Goal: Task Accomplishment & Management: Manage account settings

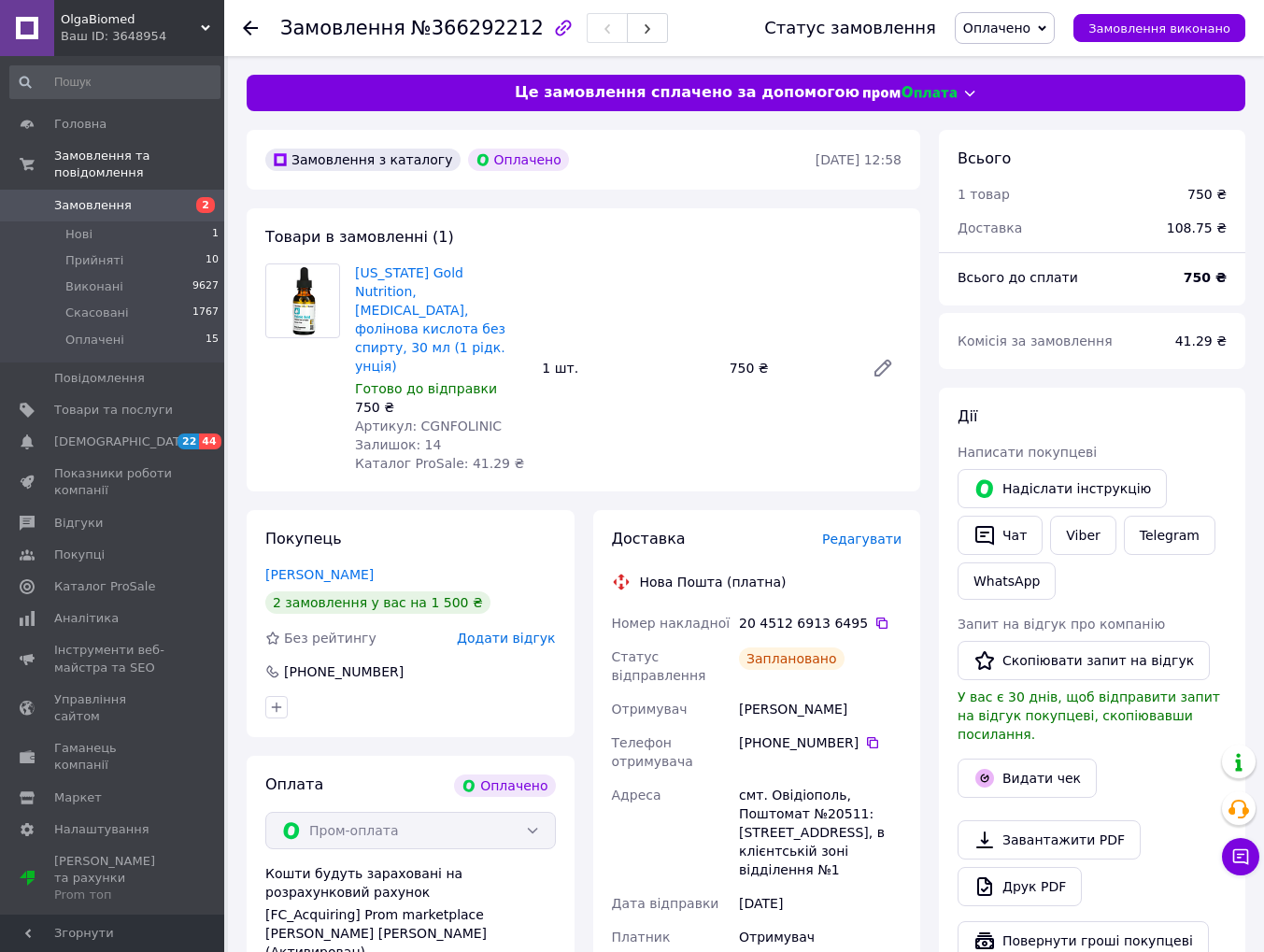
scroll to position [458, 0]
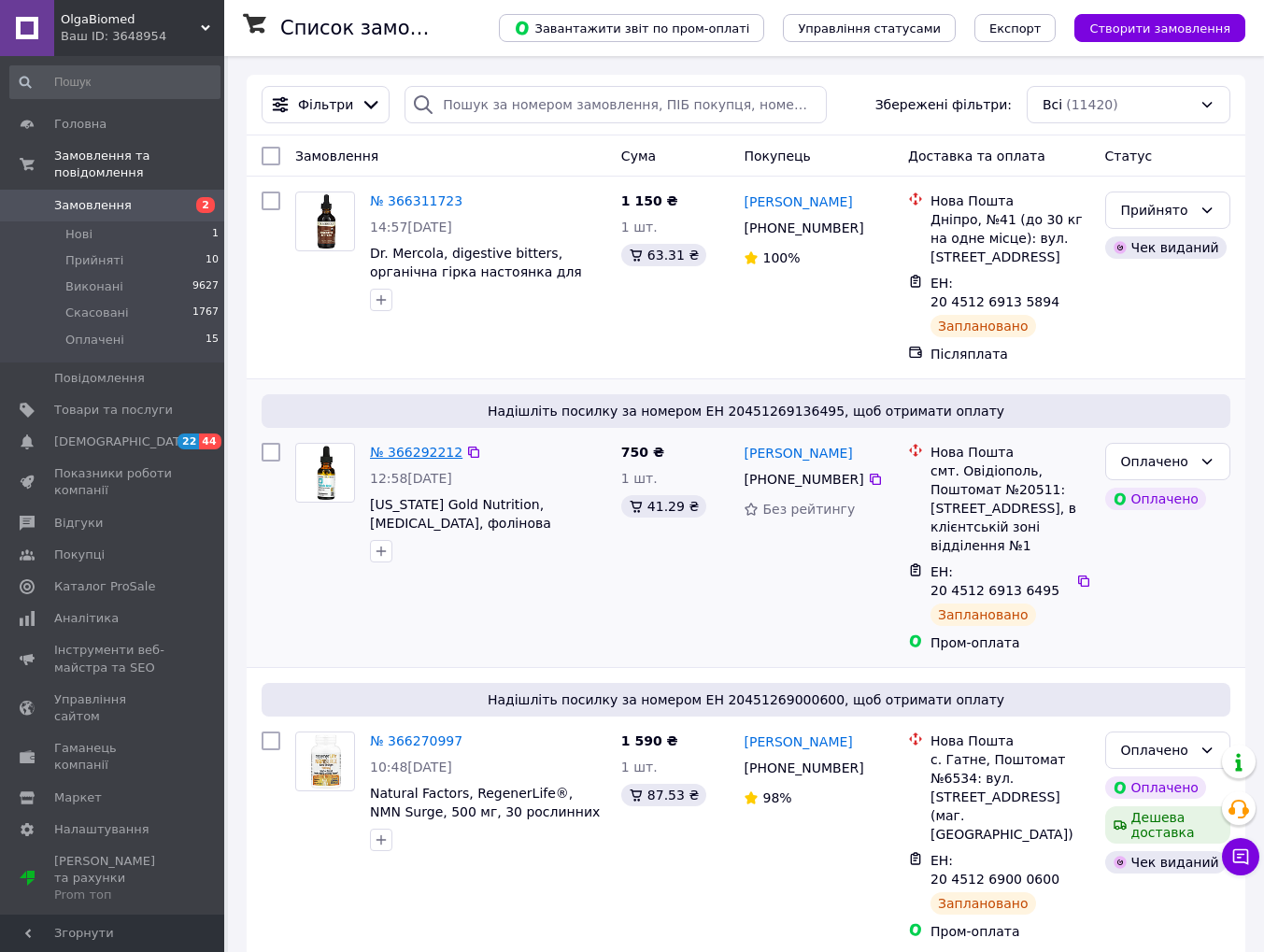
click at [428, 448] on link "№ 366292212" at bounding box center [416, 451] width 92 height 15
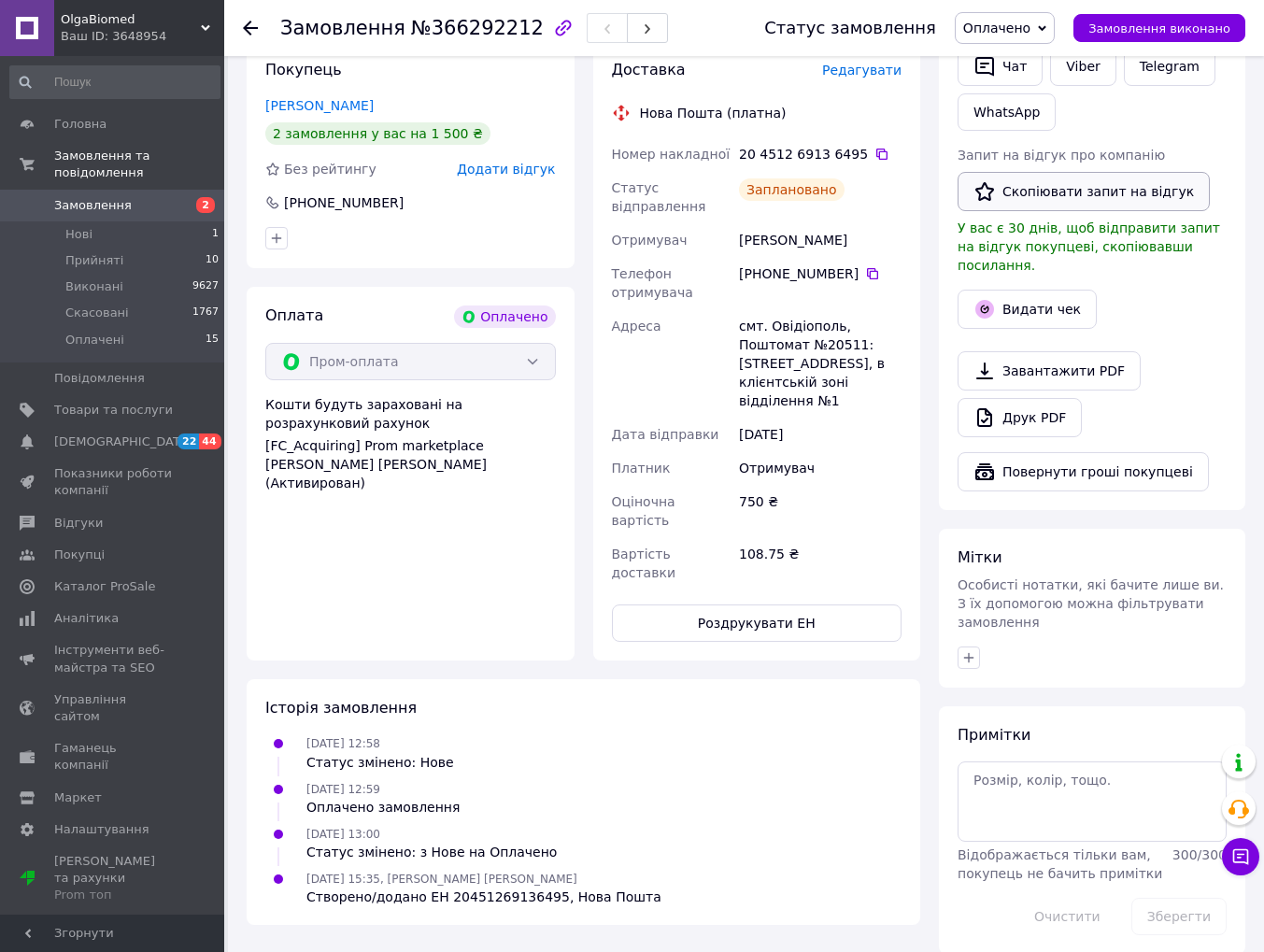
scroll to position [468, 0]
click at [1070, 301] on button "Видати чек" at bounding box center [1027, 310] width 140 height 39
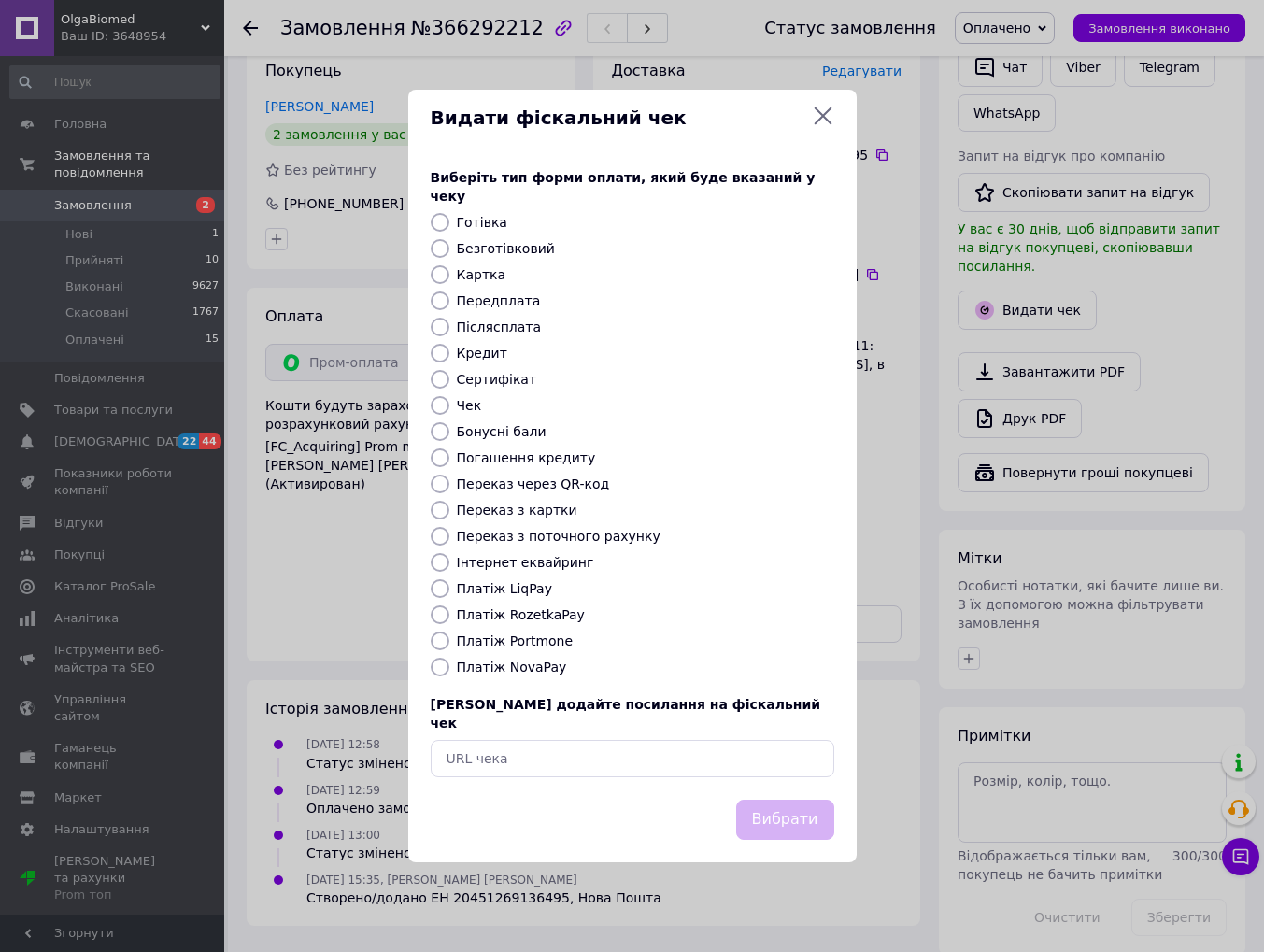
drag, startPoint x: 438, startPoint y: 619, endPoint x: 507, endPoint y: 640, distance: 72.1
click at [444, 618] on input "Платіж RozetkaPay" at bounding box center [439, 614] width 19 height 19
radio input "true"
click at [811, 804] on button "Вибрати" at bounding box center [785, 819] width 98 height 40
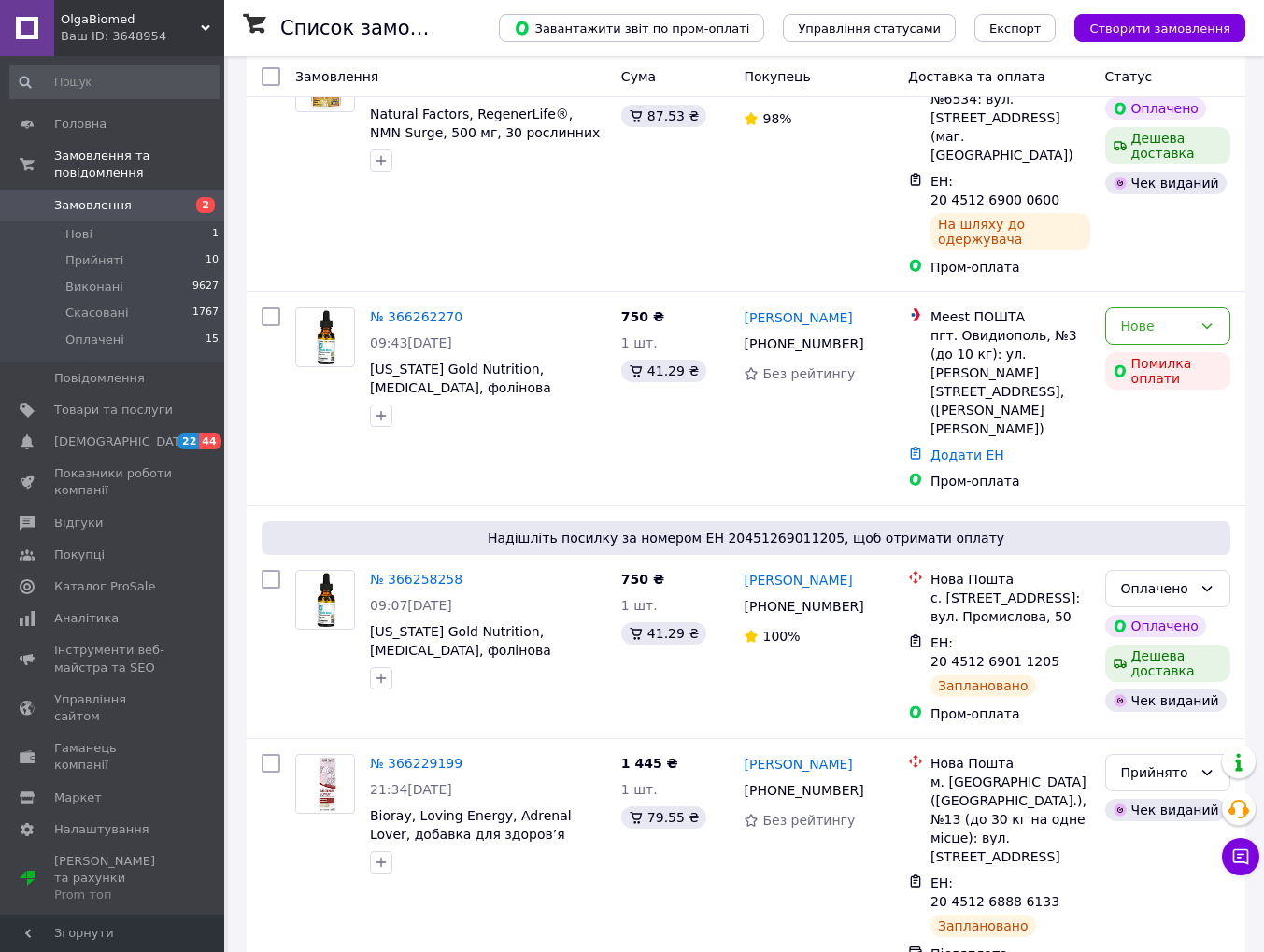
scroll to position [648, 0]
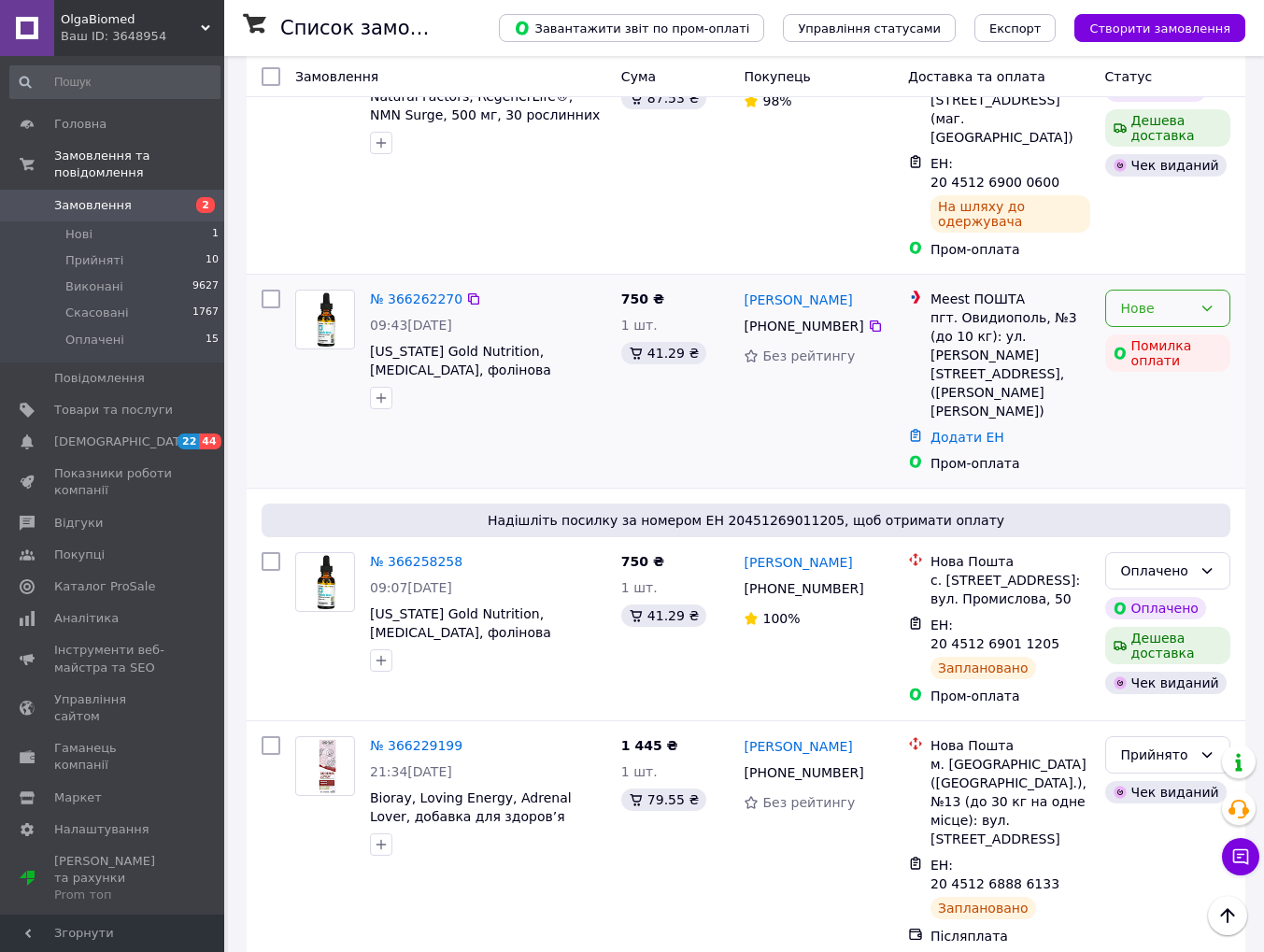
click at [1206, 306] on icon at bounding box center [1207, 308] width 10 height 6
click at [1143, 397] on li "Скасовано" at bounding box center [1168, 397] width 123 height 33
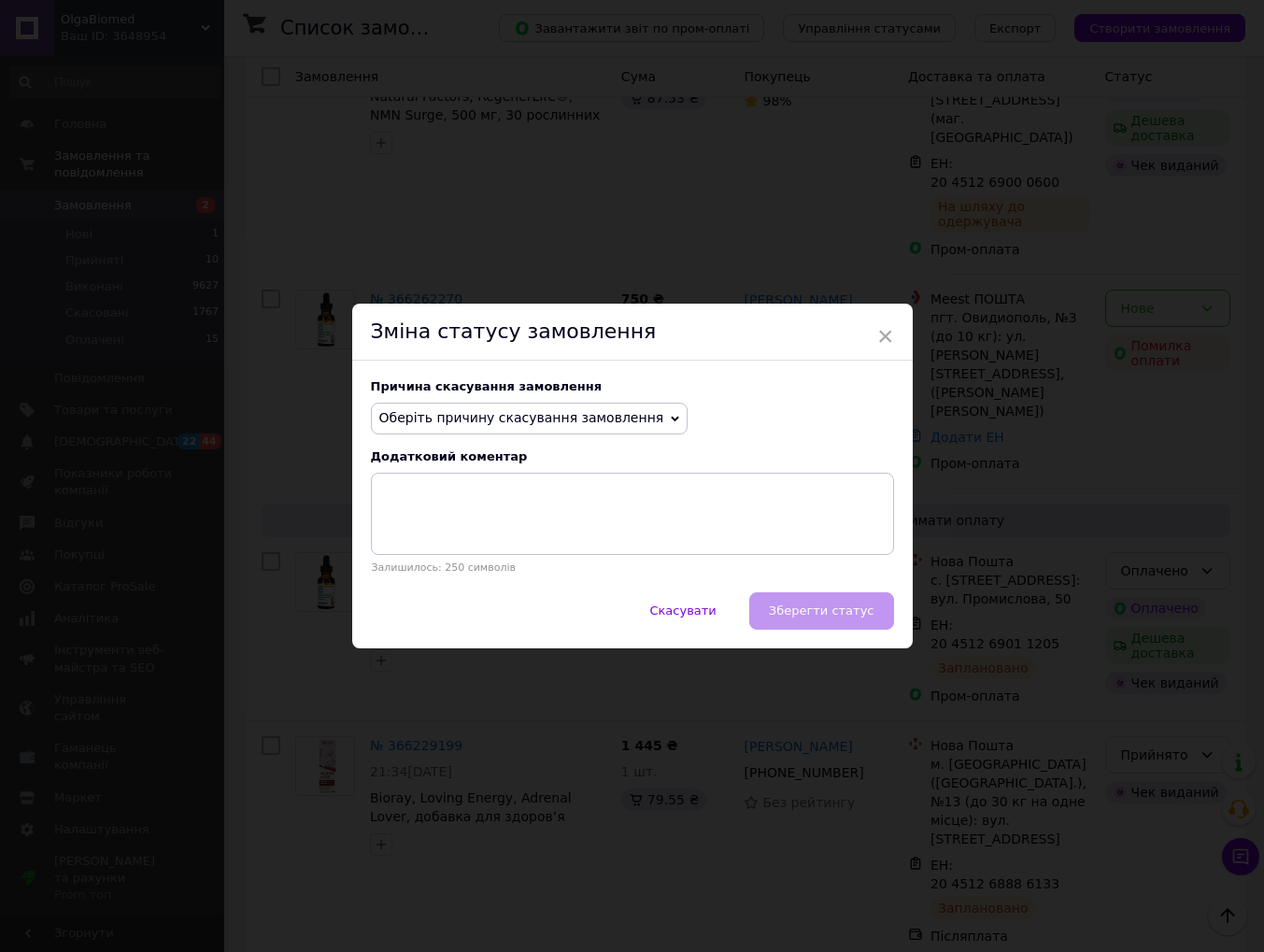
click at [642, 418] on span "Оберіть причину скасування замовлення" at bounding box center [529, 419] width 317 height 31
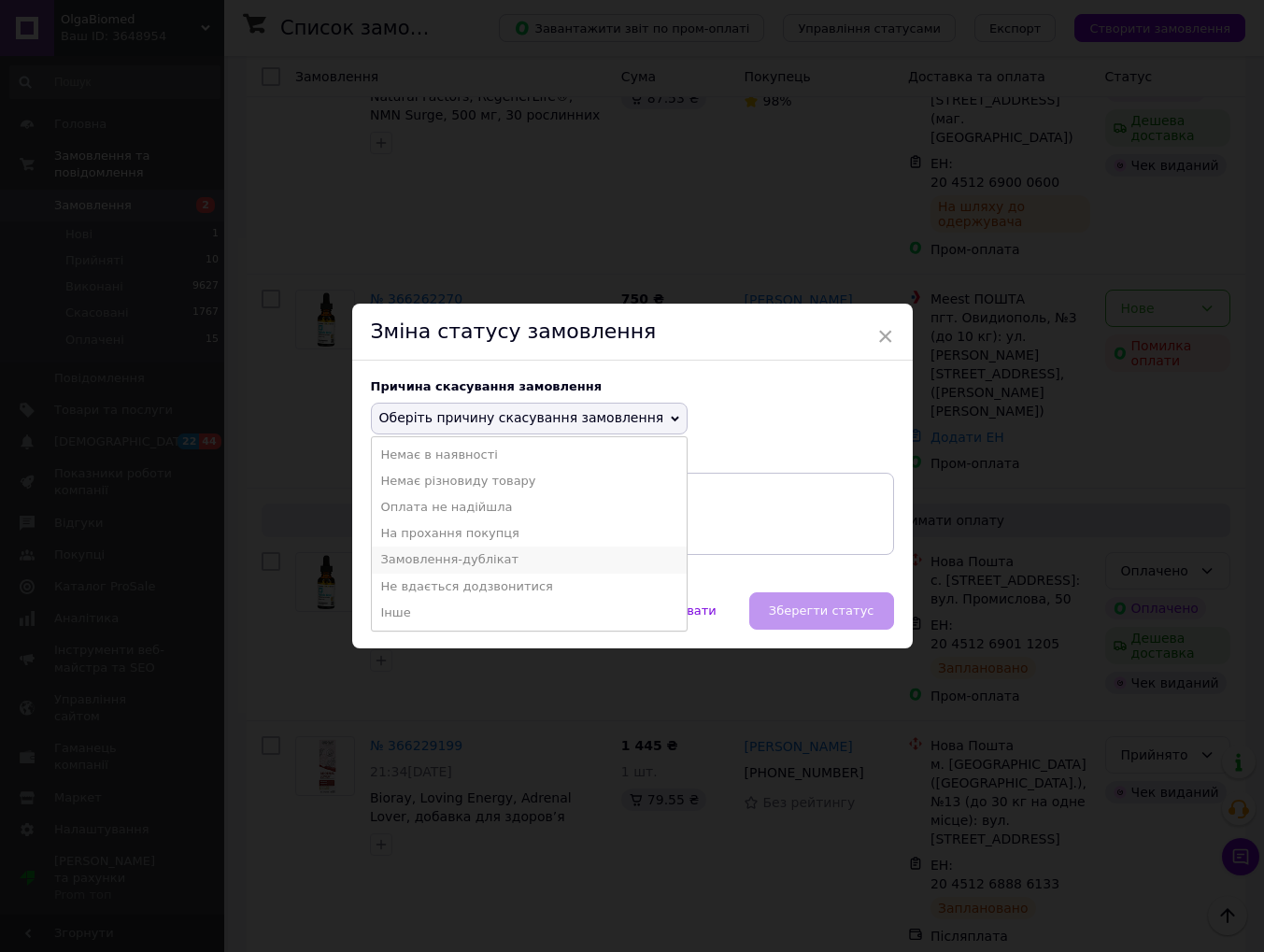
click at [423, 560] on li "Замовлення-дублікат" at bounding box center [529, 559] width 316 height 27
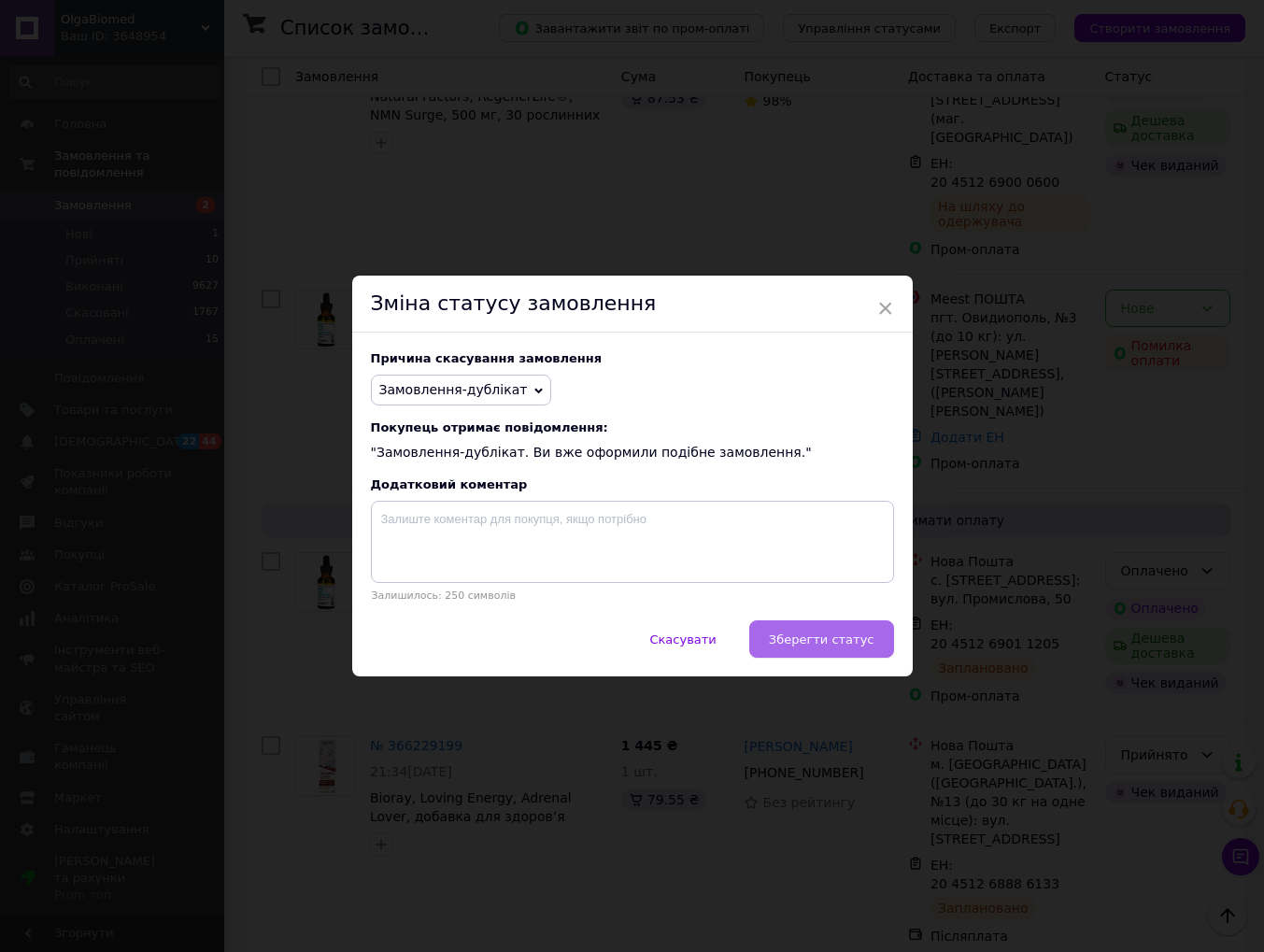
click at [814, 644] on span "Зберегти статус" at bounding box center [821, 640] width 105 height 14
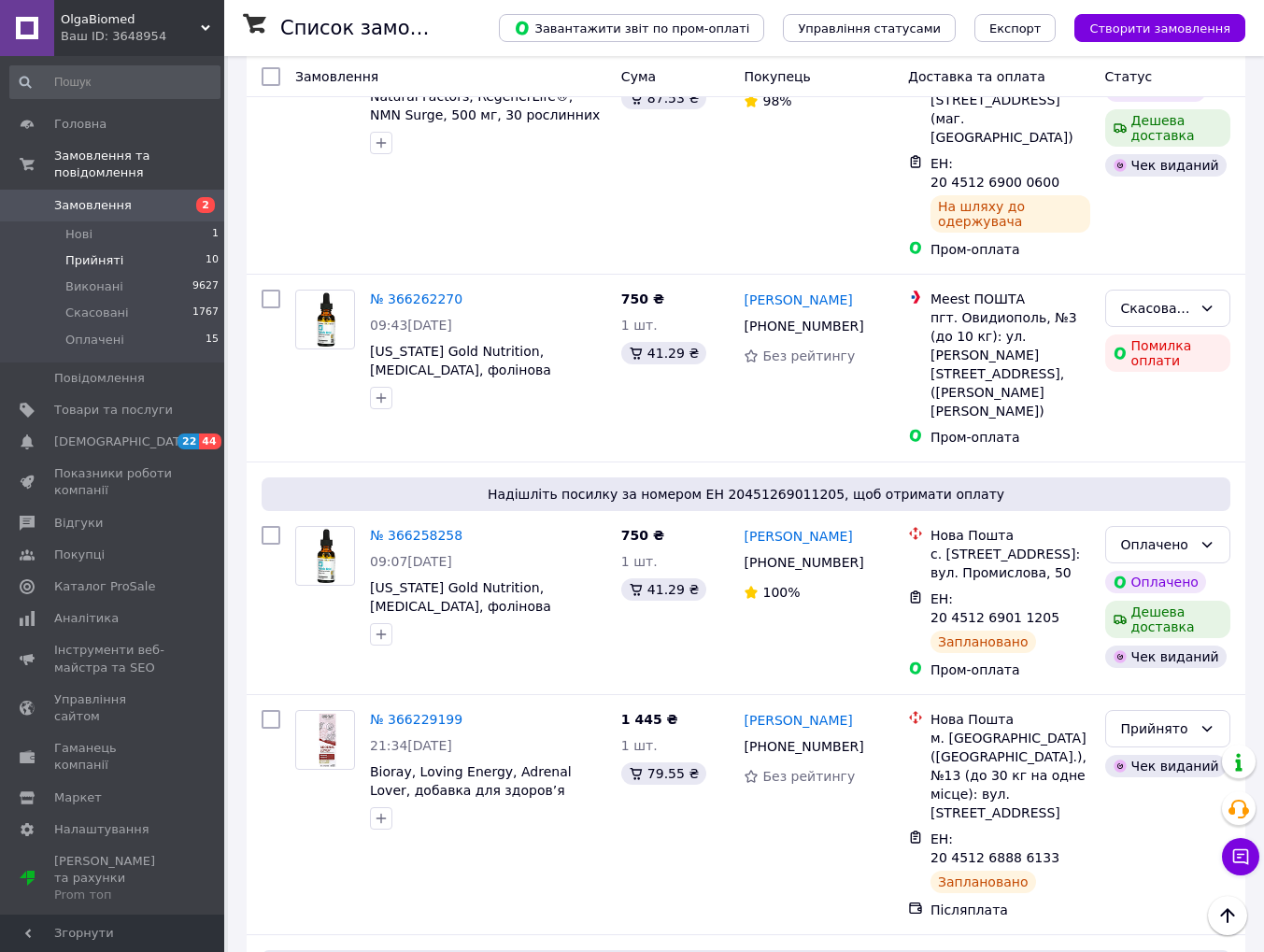
click at [113, 259] on span "Прийняті" at bounding box center [94, 260] width 58 height 17
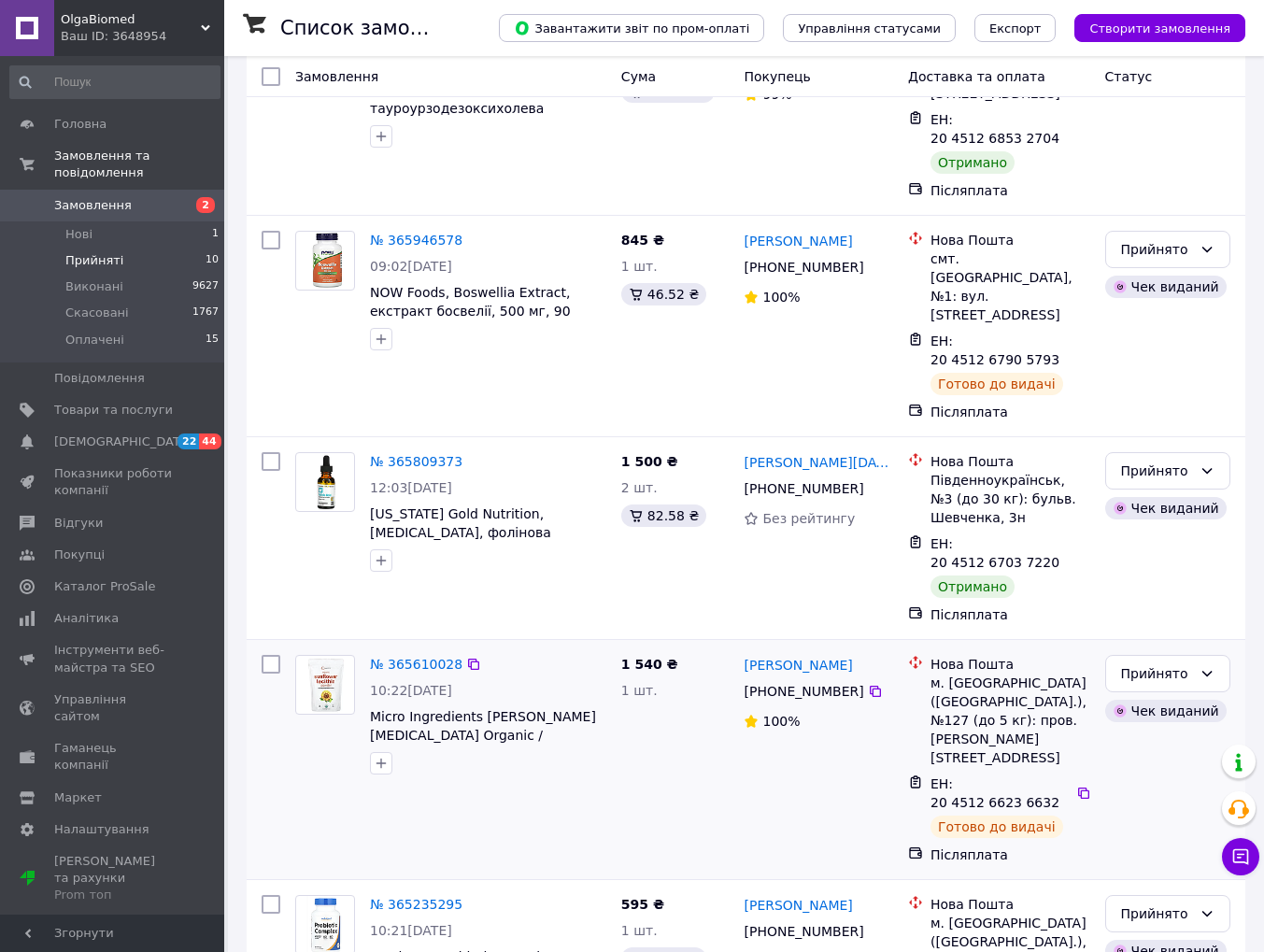
scroll to position [1345, 0]
click at [1220, 453] on div "Прийнято" at bounding box center [1168, 472] width 125 height 37
click at [1148, 376] on li "Виконано" at bounding box center [1168, 381] width 123 height 33
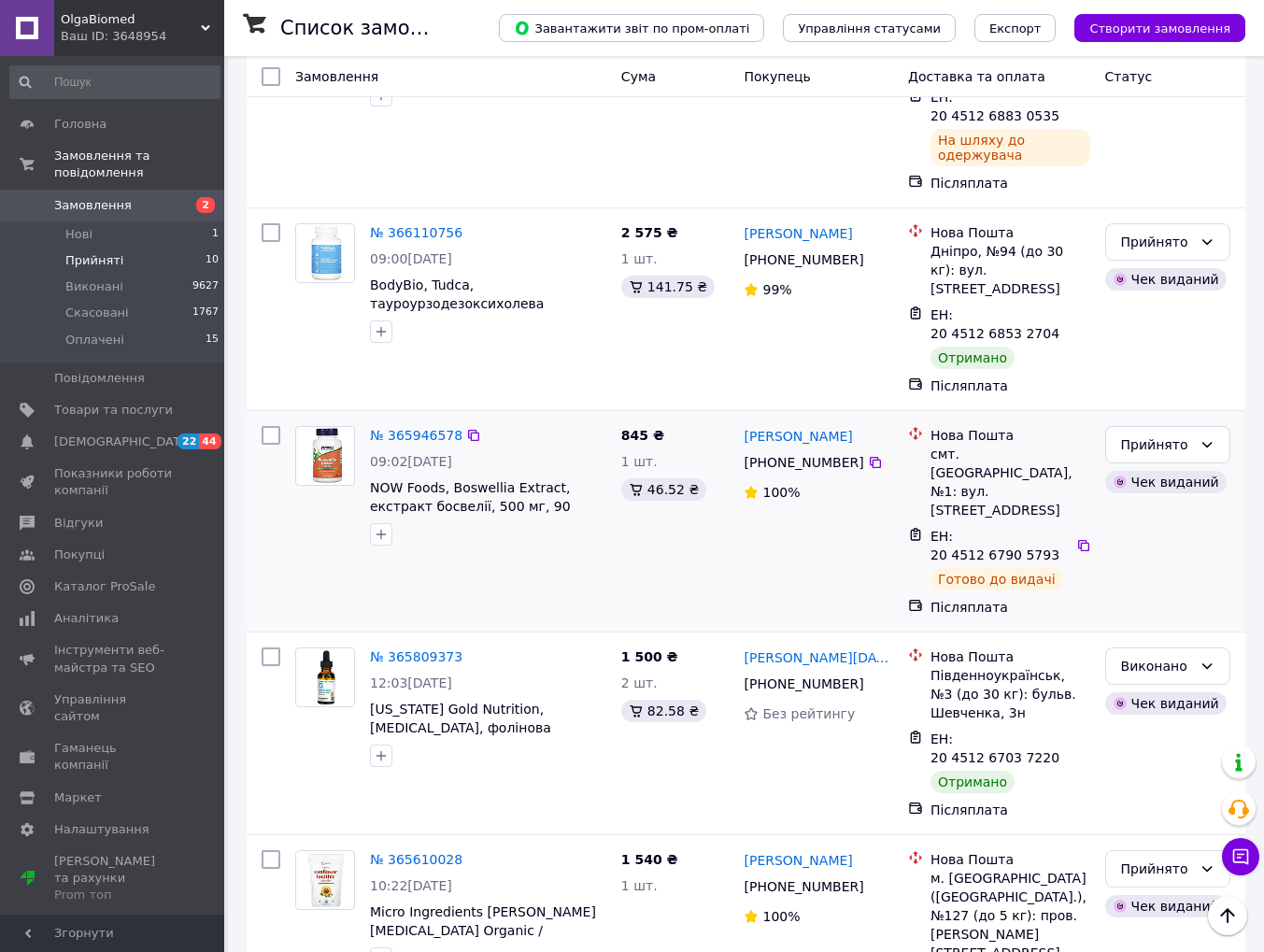
scroll to position [1143, 0]
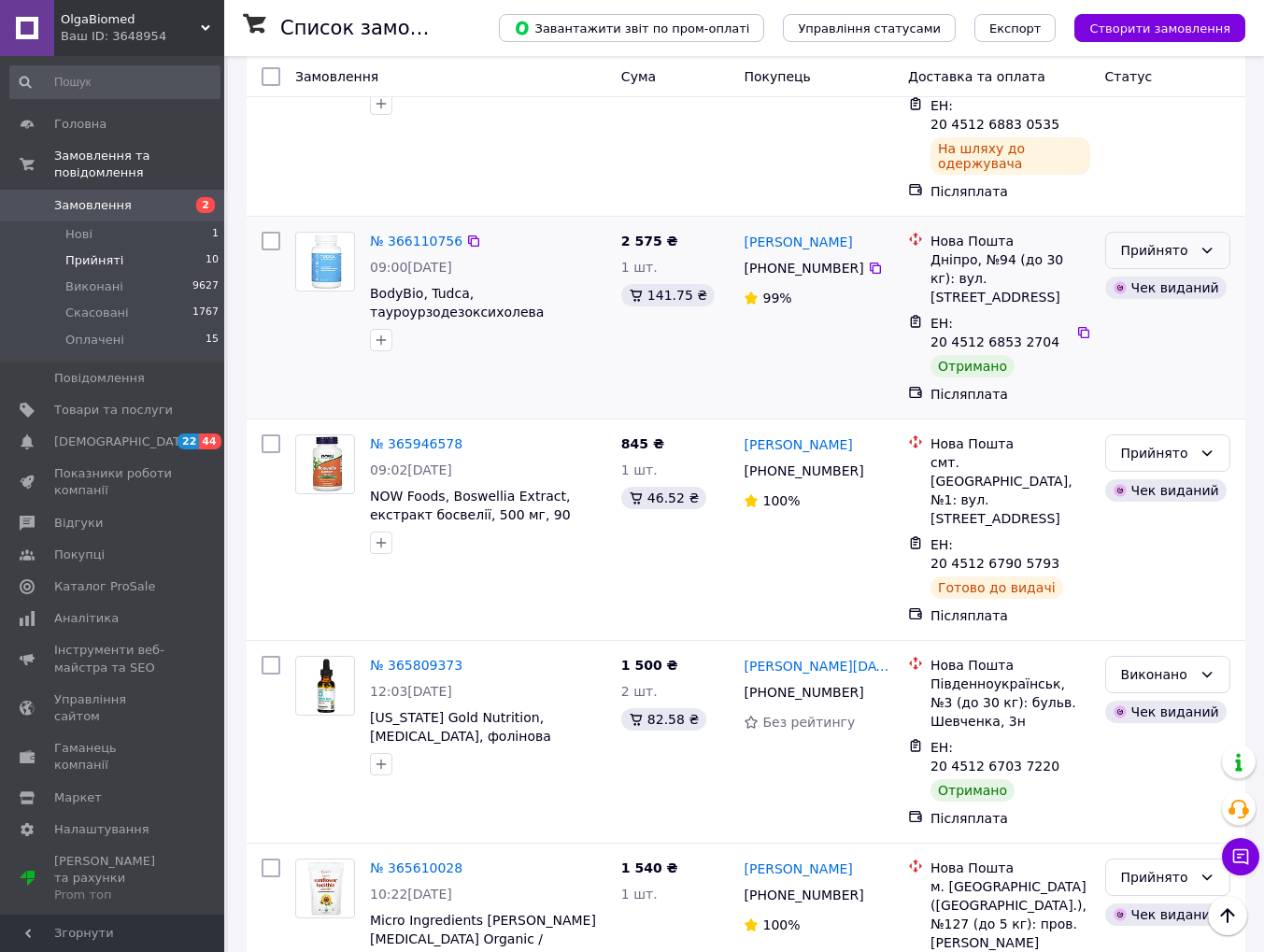
click at [1206, 243] on icon at bounding box center [1207, 250] width 15 height 15
click at [1148, 214] on li "Виконано" at bounding box center [1168, 215] width 123 height 33
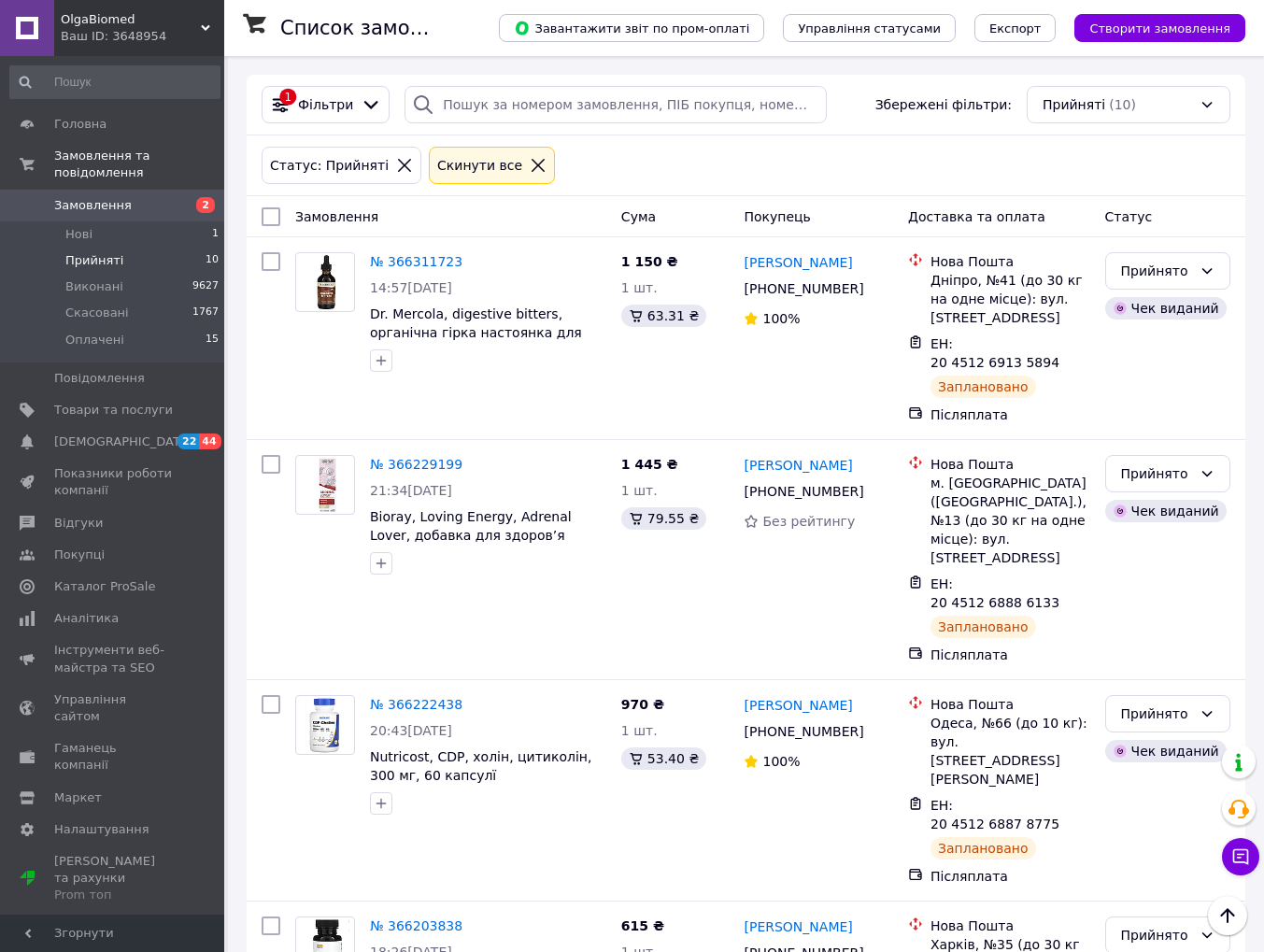
scroll to position [0, 0]
click at [113, 262] on span "Прийняті" at bounding box center [94, 260] width 58 height 17
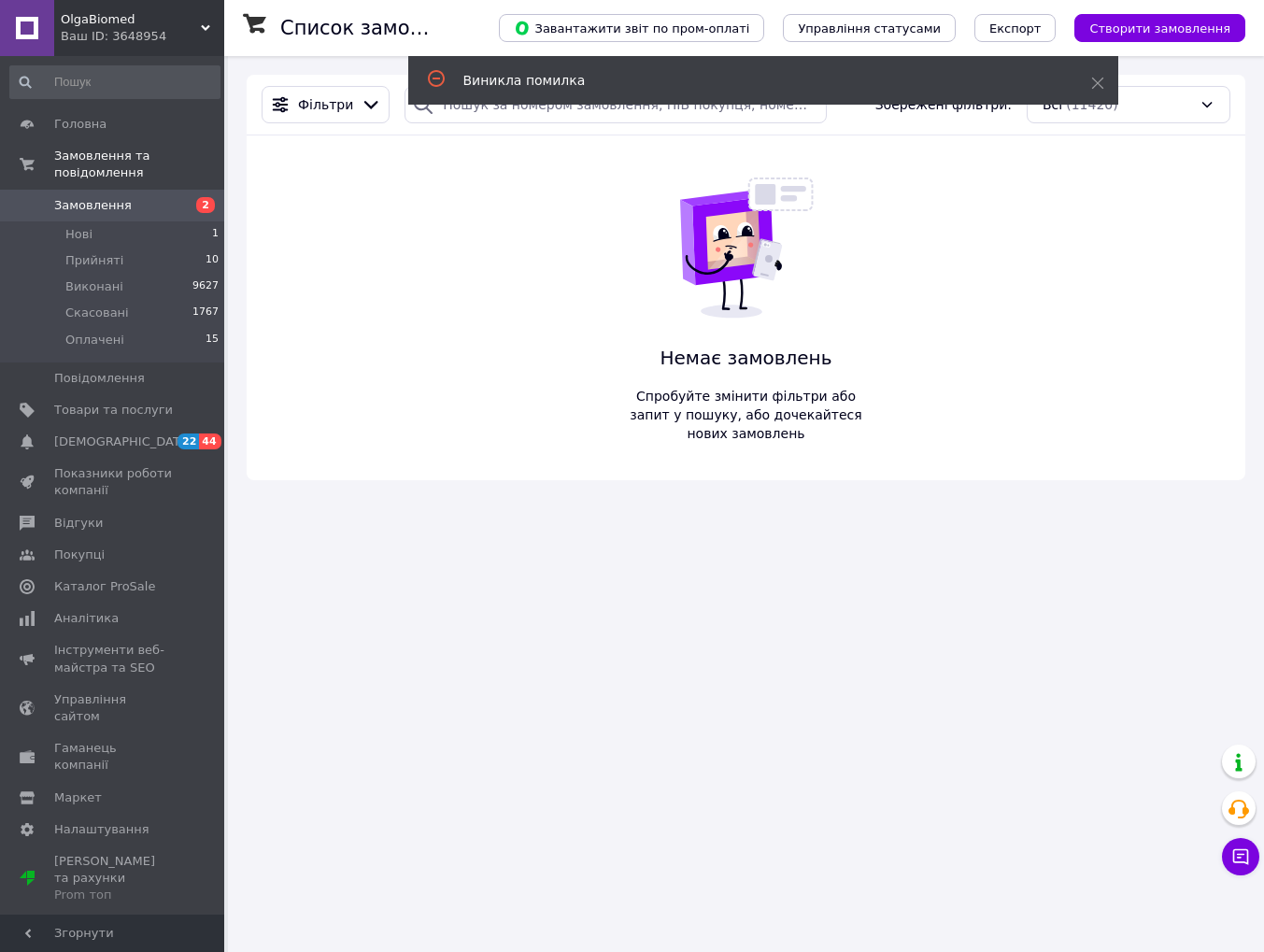
drag, startPoint x: 128, startPoint y: 163, endPoint x: 160, endPoint y: 51, distance: 116.5
click at [129, 162] on span "Замовлення та повідомлення" at bounding box center [139, 164] width 170 height 33
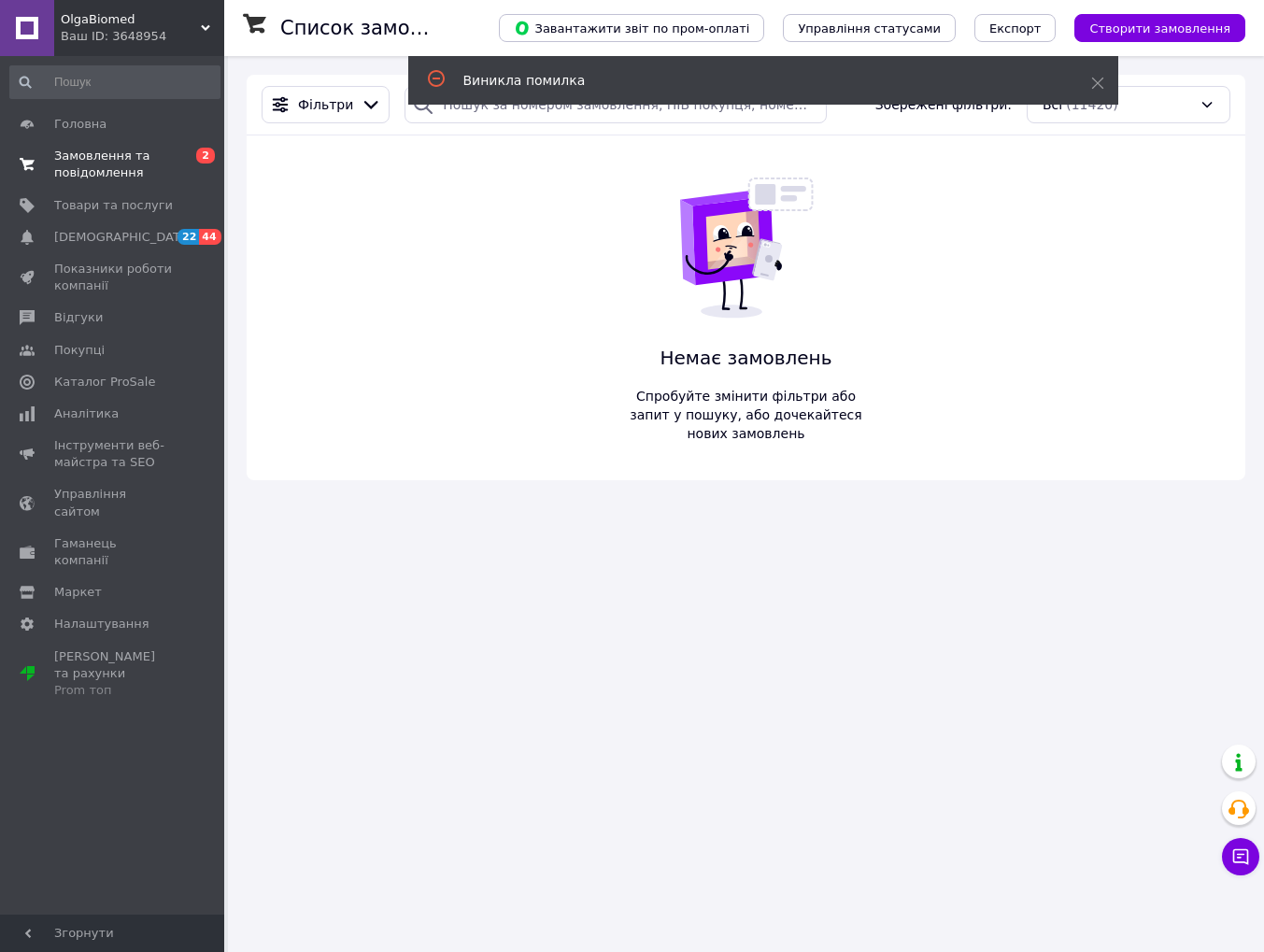
click at [95, 183] on link "Замовлення та повідомлення 0 2" at bounding box center [115, 164] width 230 height 48
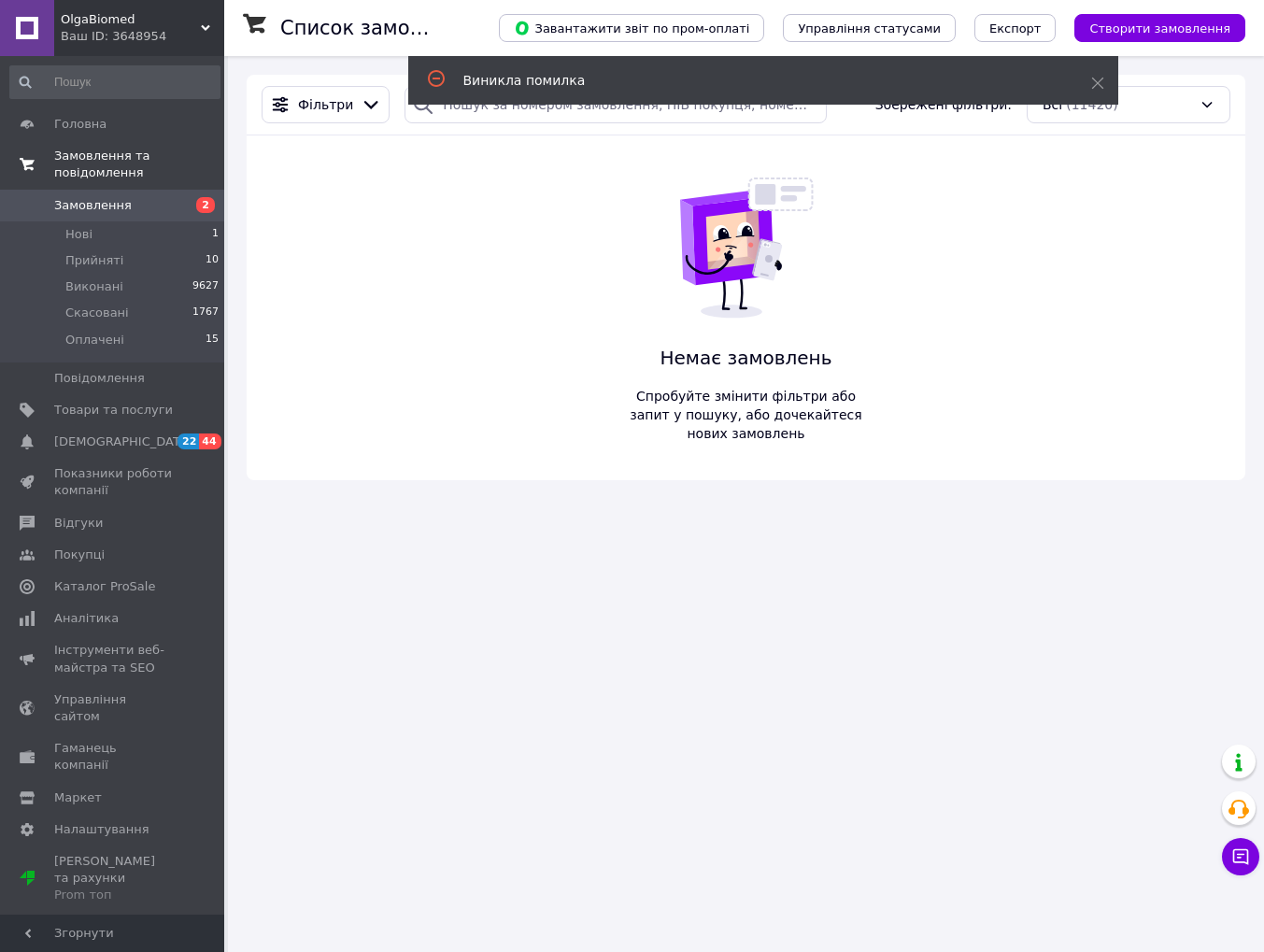
drag, startPoint x: 103, startPoint y: 165, endPoint x: 109, endPoint y: 179, distance: 15.2
click at [104, 168] on span "Замовлення та повідомлення" at bounding box center [139, 164] width 170 height 33
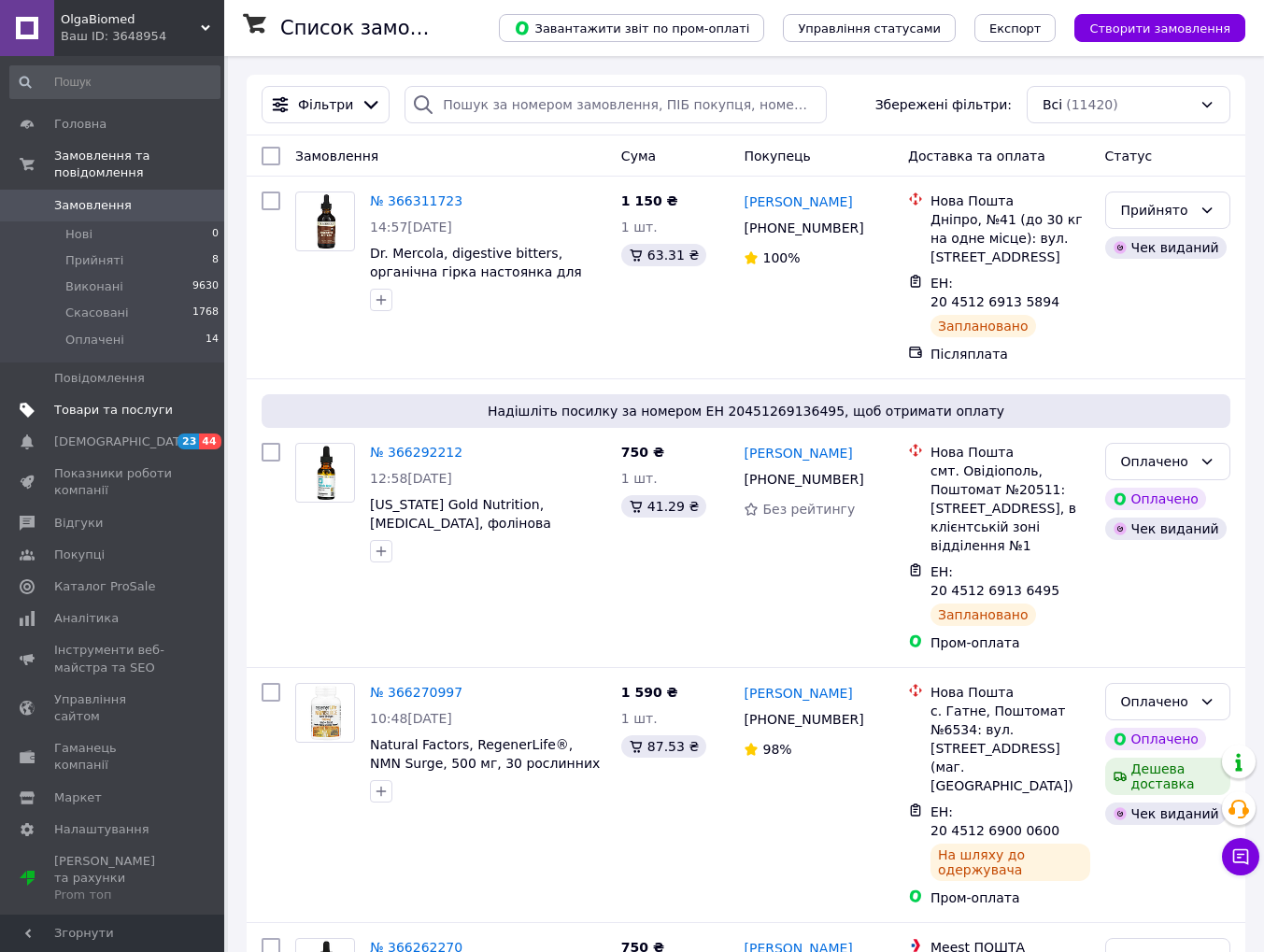
click at [149, 409] on span "Товари та послуги" at bounding box center [113, 410] width 119 height 17
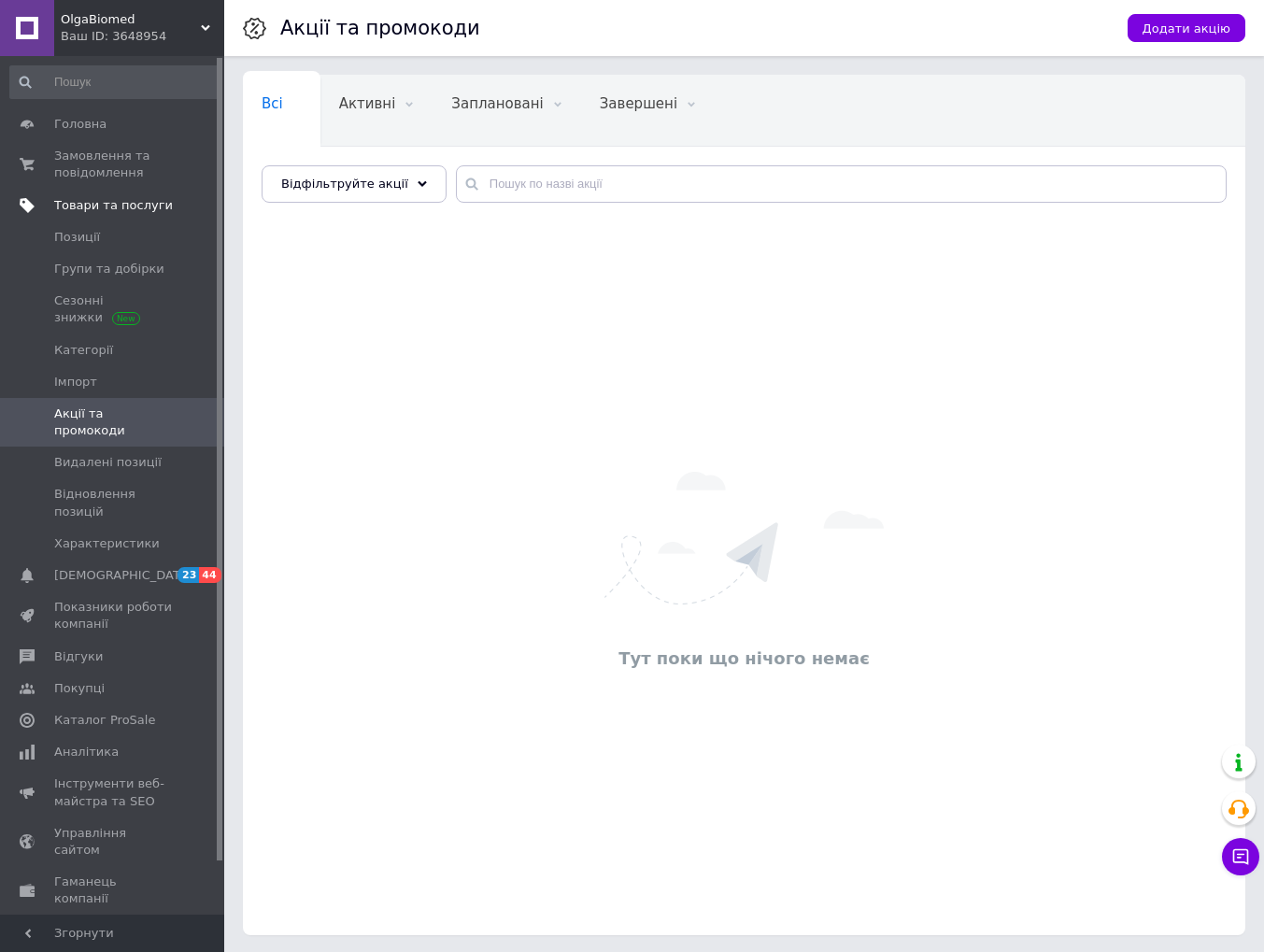
click at [129, 210] on span "Товари та послуги" at bounding box center [113, 205] width 119 height 17
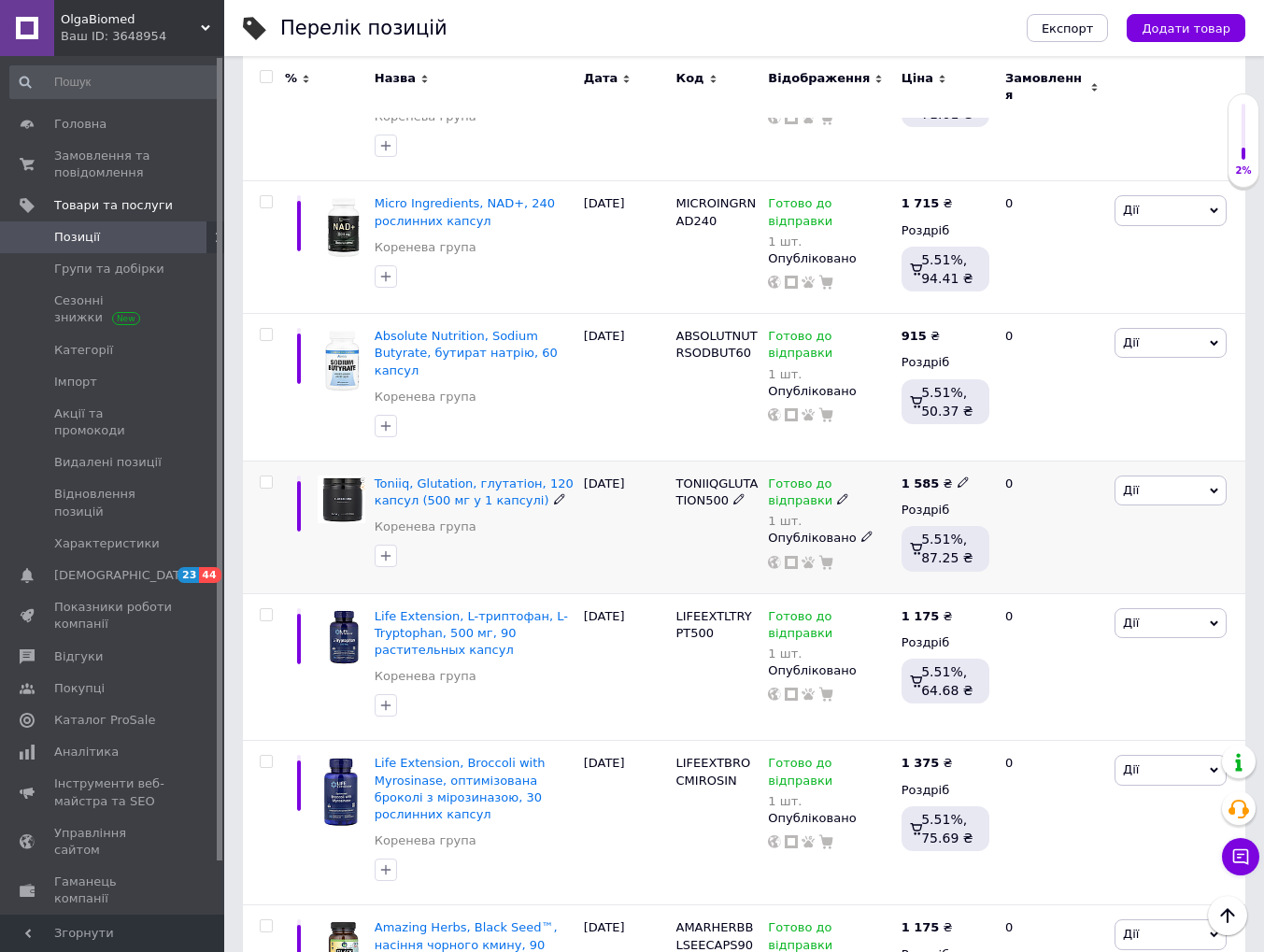
scroll to position [3004, 0]
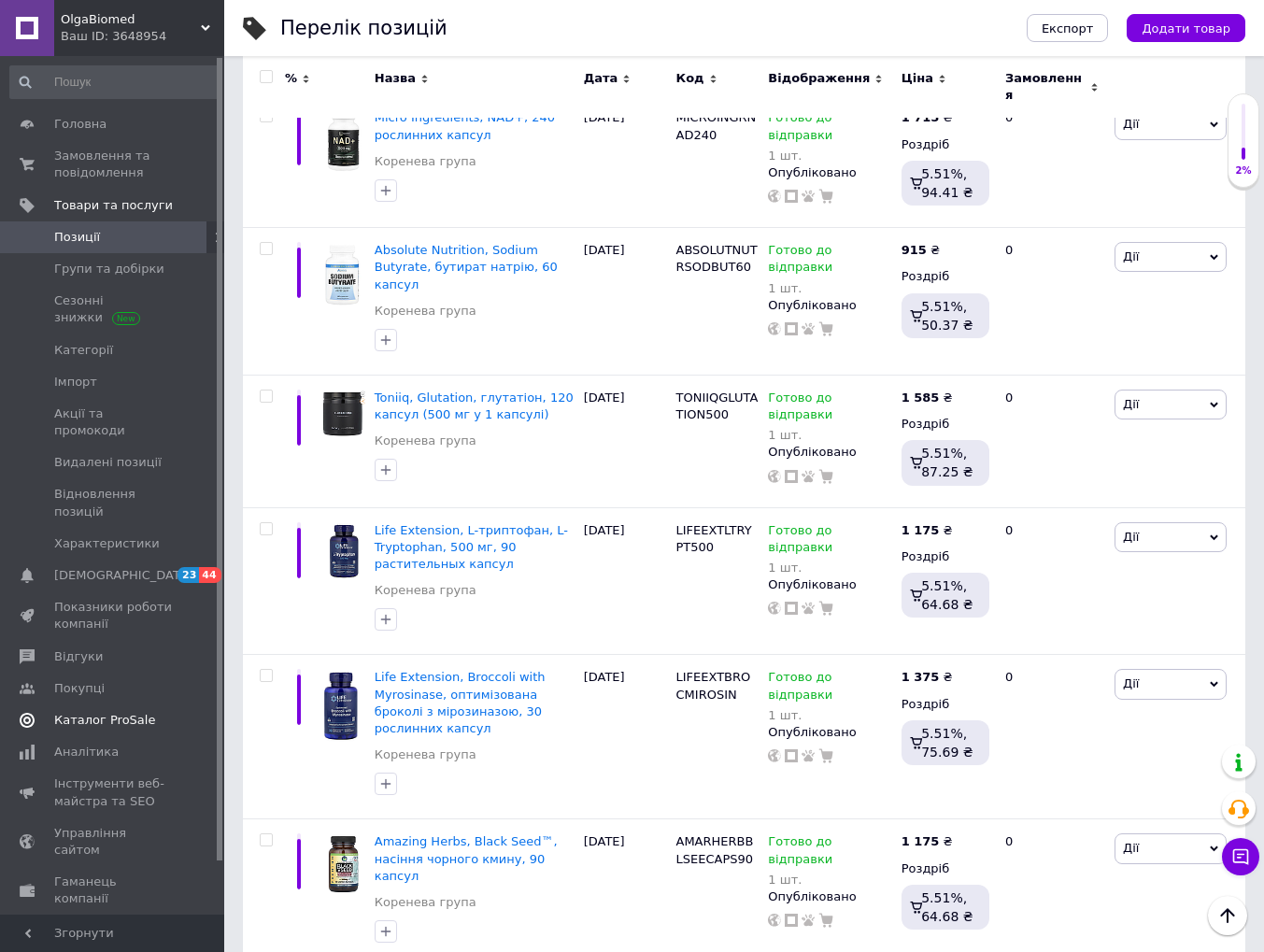
click at [144, 711] on span "Каталог ProSale" at bounding box center [104, 719] width 101 height 17
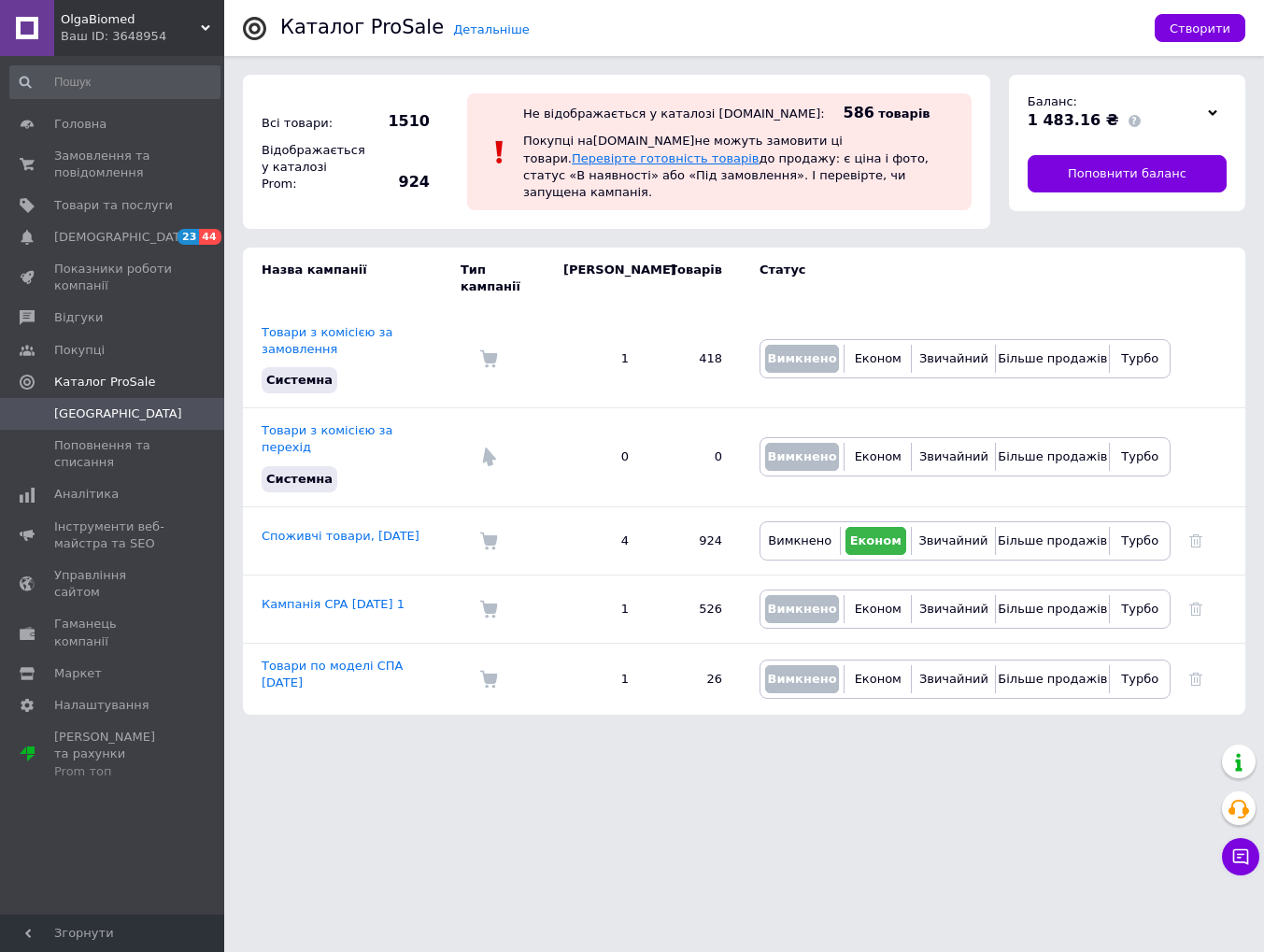
click at [760, 151] on link "Перевірте готовність товарів" at bounding box center [665, 158] width 188 height 14
